Goal: Find specific page/section: Find specific page/section

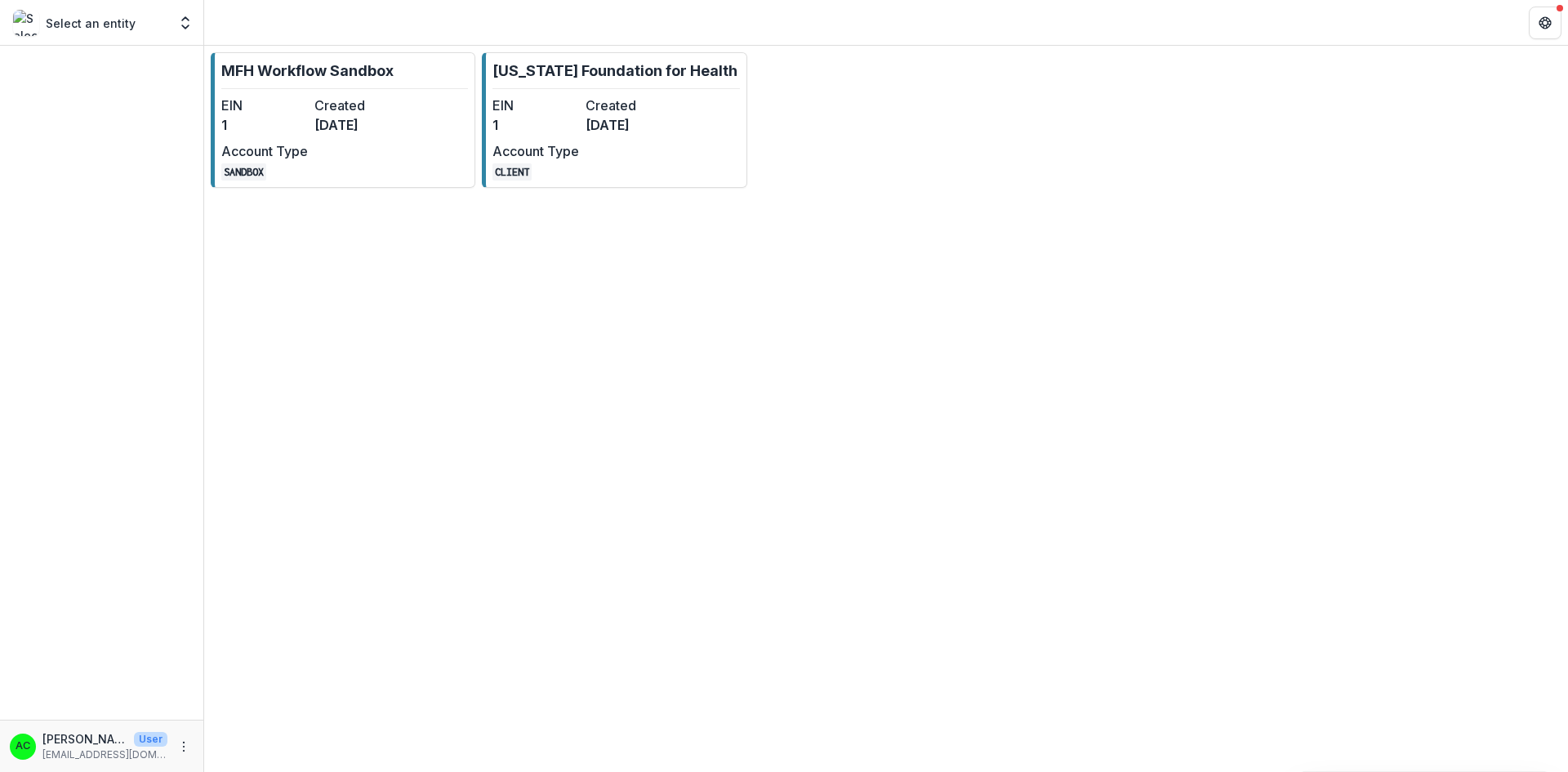
click at [601, 105] on dt "Created" at bounding box center [628, 105] width 87 height 20
